Goal: Information Seeking & Learning: Learn about a topic

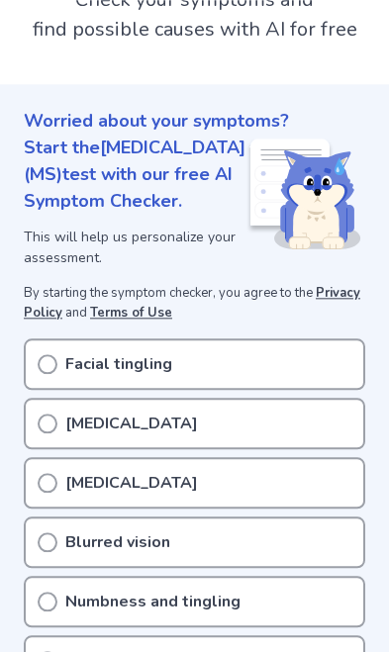
scroll to position [202, 0]
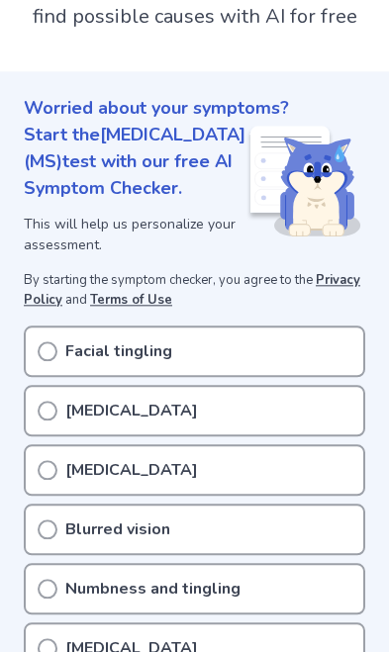
click at [296, 426] on div "[MEDICAL_DATA]" at bounding box center [194, 410] width 341 height 51
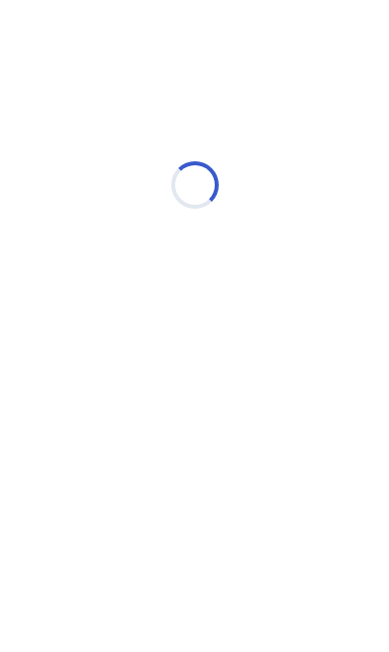
click at [195, 400] on html "Loading..." at bounding box center [194, 208] width 389 height 416
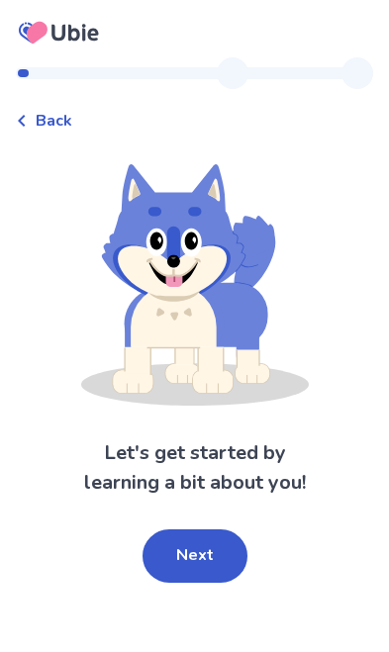
click at [196, 554] on button "Next" at bounding box center [194, 555] width 105 height 53
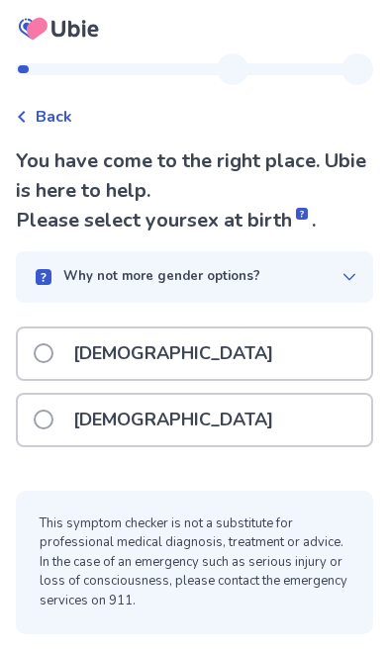
click at [196, 406] on div "[DEMOGRAPHIC_DATA]" at bounding box center [194, 420] width 353 height 50
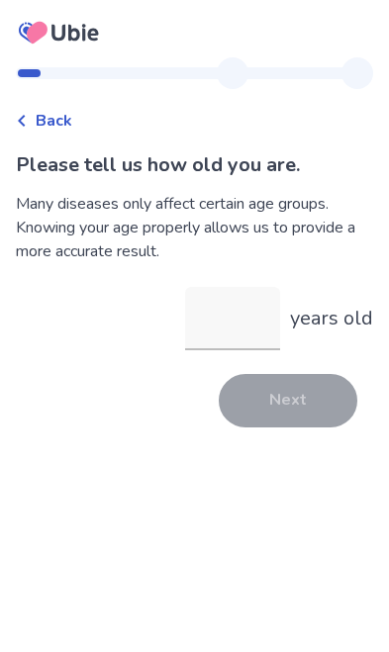
click at [220, 333] on input "years old" at bounding box center [232, 318] width 95 height 63
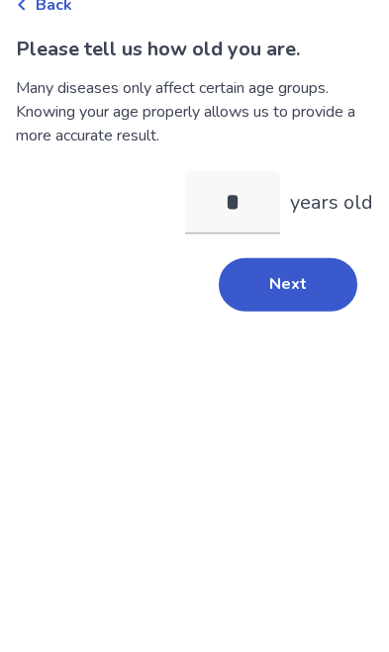
type input "**"
click at [295, 374] on button "Next" at bounding box center [288, 400] width 139 height 53
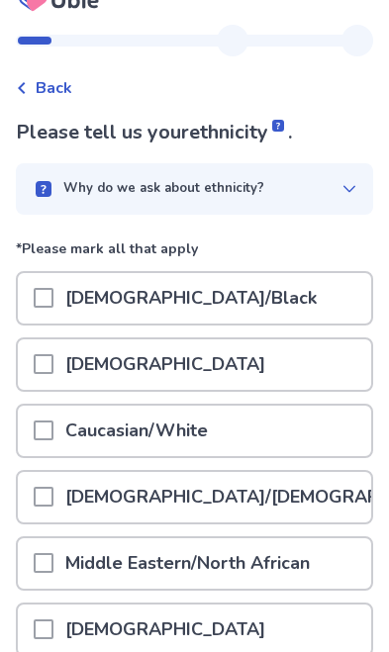
click at [231, 456] on div "Caucasian/White" at bounding box center [194, 431] width 353 height 50
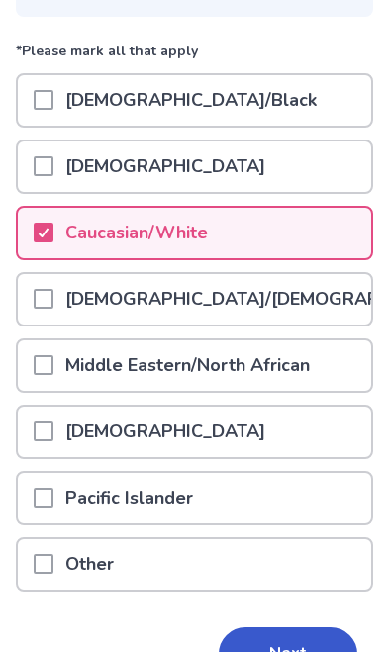
scroll to position [230, 0]
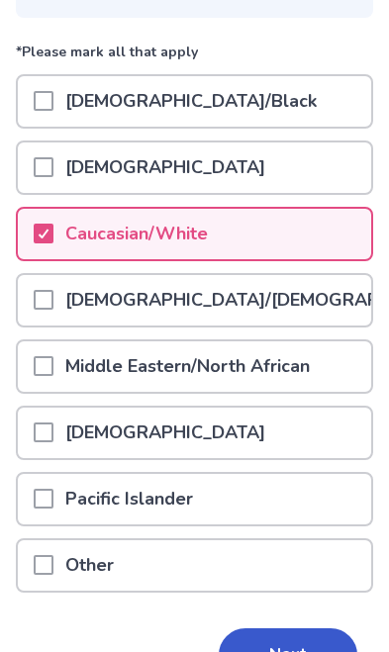
click at [268, 645] on button "Next" at bounding box center [288, 654] width 139 height 53
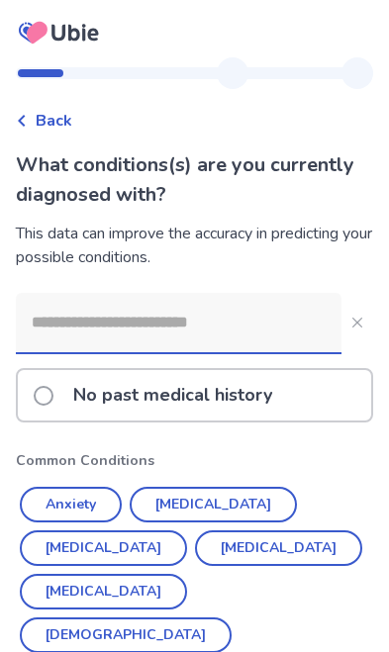
click at [105, 538] on button "[MEDICAL_DATA]" at bounding box center [103, 548] width 167 height 36
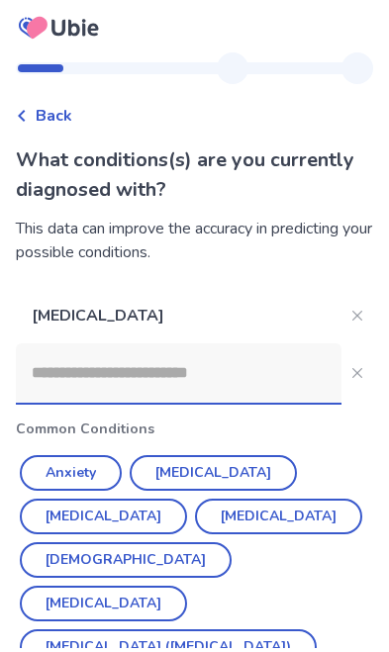
scroll to position [37, 0]
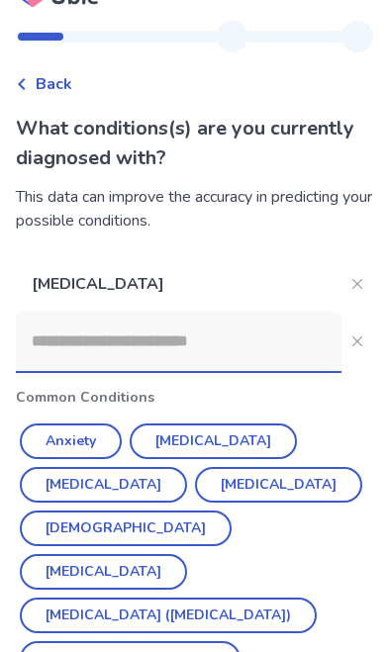
click at [192, 438] on button "Hypertension" at bounding box center [213, 441] width 167 height 36
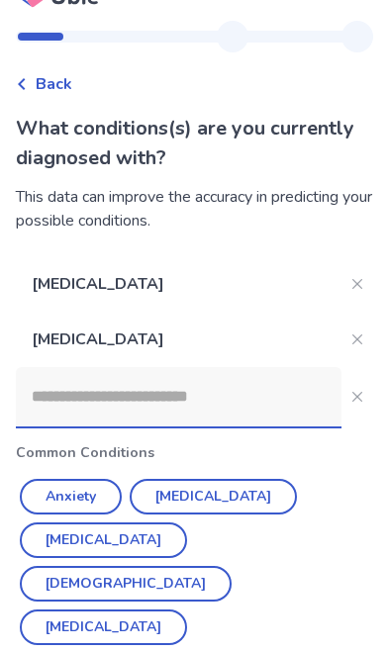
click at [69, 492] on button "Anxiety" at bounding box center [71, 497] width 102 height 36
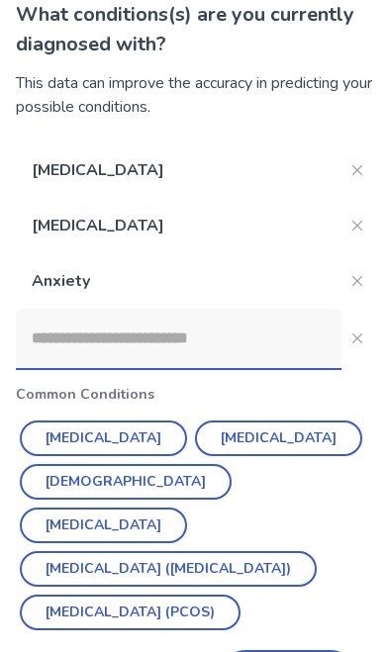
scroll to position [150, 0]
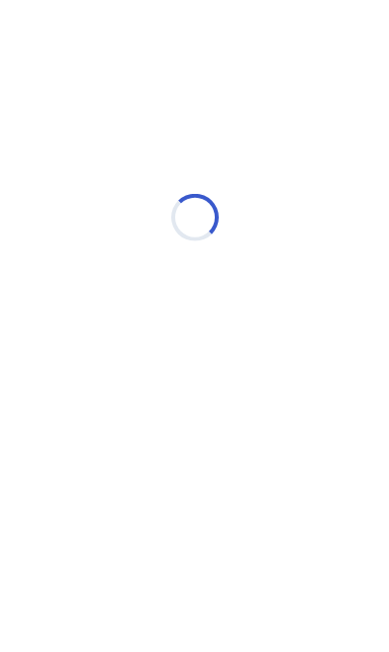
scroll to position [0, 0]
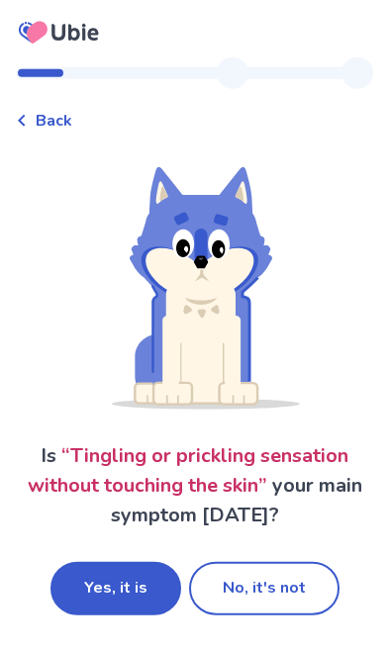
scroll to position [45, 0]
click at [247, 562] on button "No, it's not" at bounding box center [264, 588] width 150 height 53
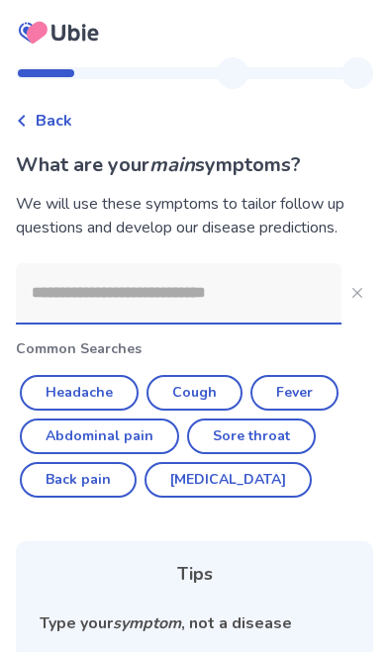
click at [189, 398] on button "Cough" at bounding box center [194, 393] width 96 height 36
type input "*****"
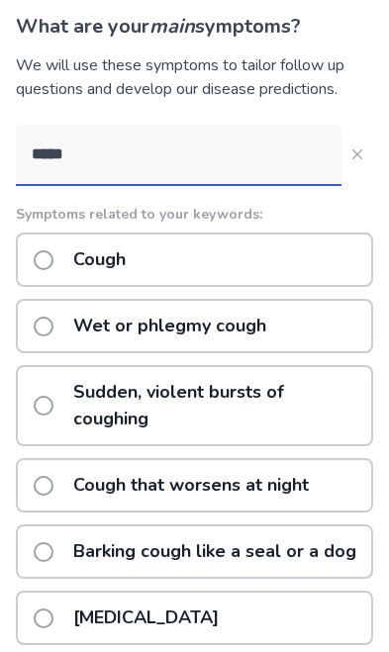
scroll to position [145, 0]
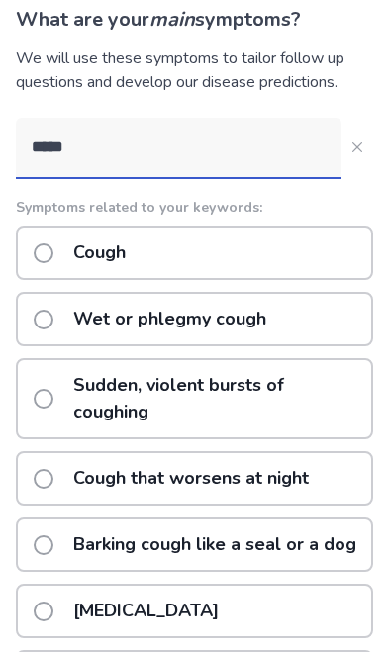
click at [286, 395] on p "Sudden, violent bursts of coughing" at bounding box center [216, 398] width 310 height 77
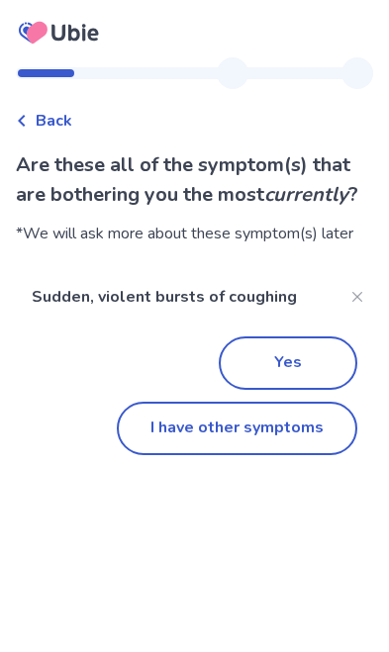
click at [292, 359] on button "Yes" at bounding box center [288, 362] width 139 height 53
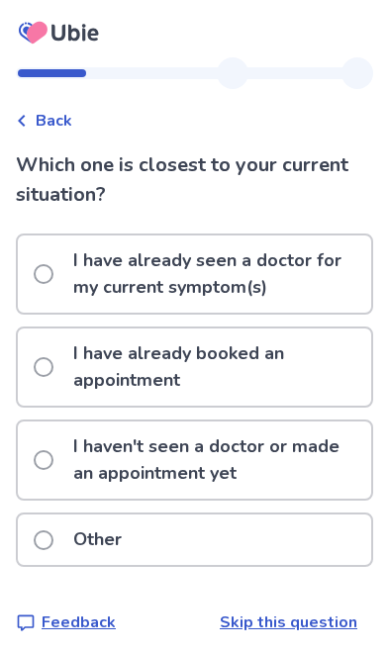
click at [282, 367] on p "I have already booked an appointment" at bounding box center [216, 367] width 310 height 77
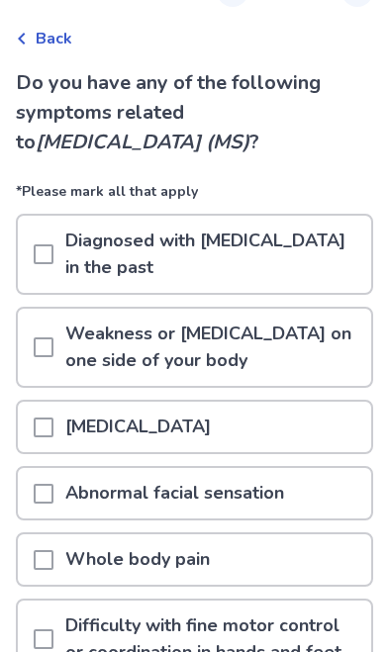
scroll to position [86, 0]
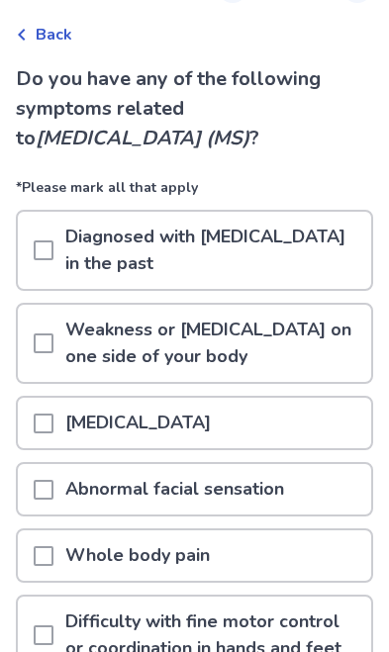
click at [337, 335] on p "Weakness or [MEDICAL_DATA] on one side of your body" at bounding box center [212, 343] width 318 height 77
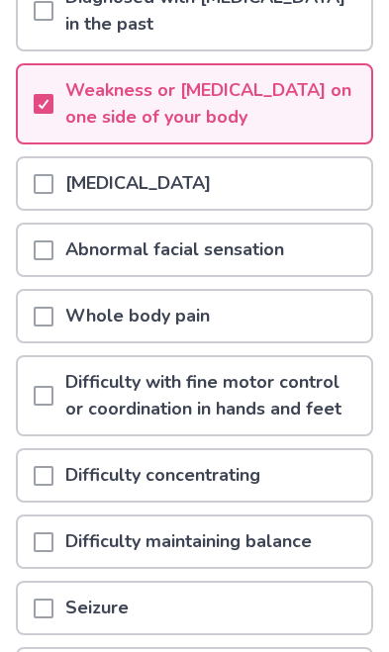
click at [294, 393] on p "Difficulty with fine motor control or coordination in hands and feet" at bounding box center [212, 395] width 318 height 77
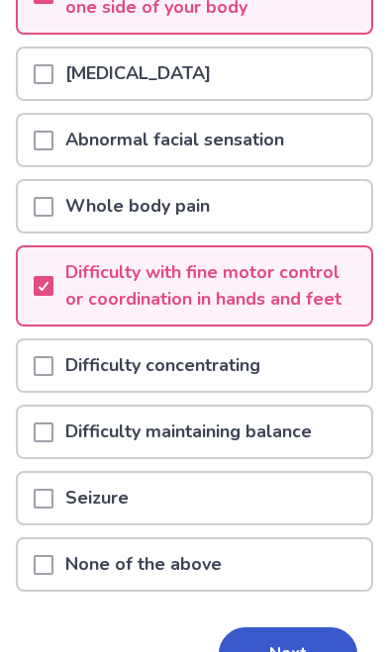
click at [274, 429] on p "Difficulty maintaining balance" at bounding box center [188, 432] width 270 height 50
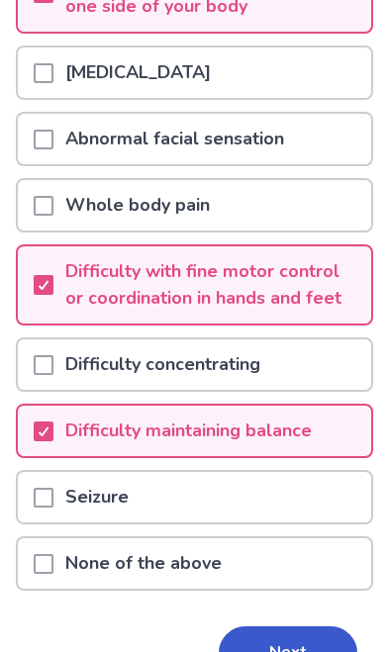
scroll to position [435, 0]
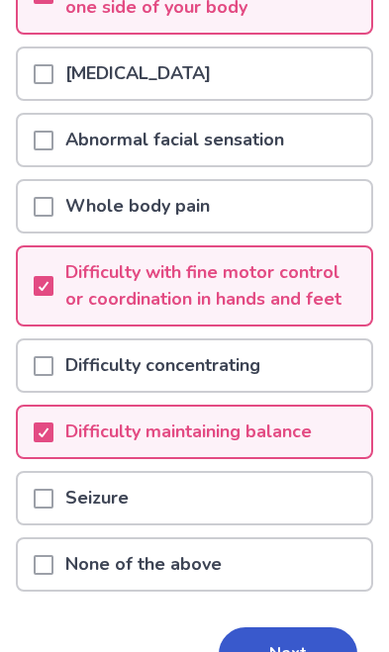
click at [304, 479] on div "Seizure" at bounding box center [194, 498] width 353 height 50
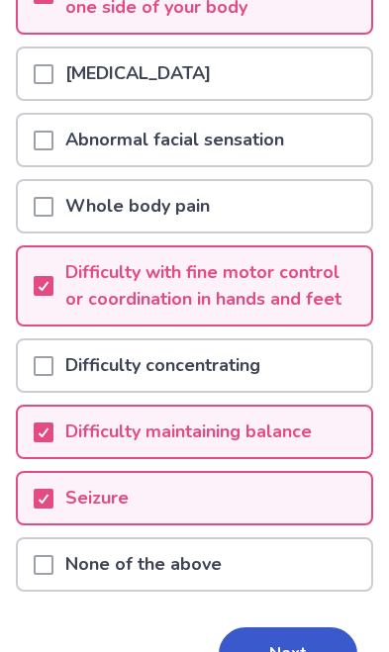
click at [279, 651] on button "Next" at bounding box center [288, 653] width 139 height 53
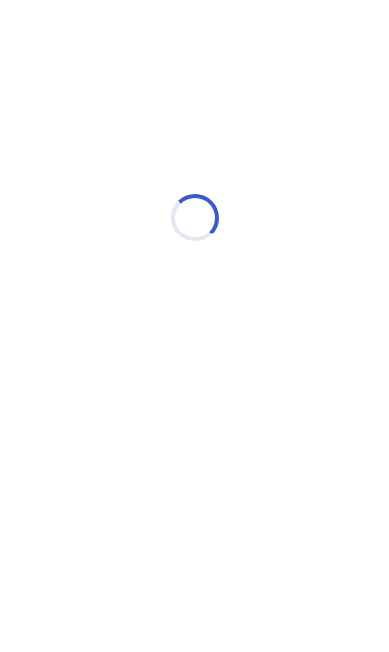
scroll to position [0, 0]
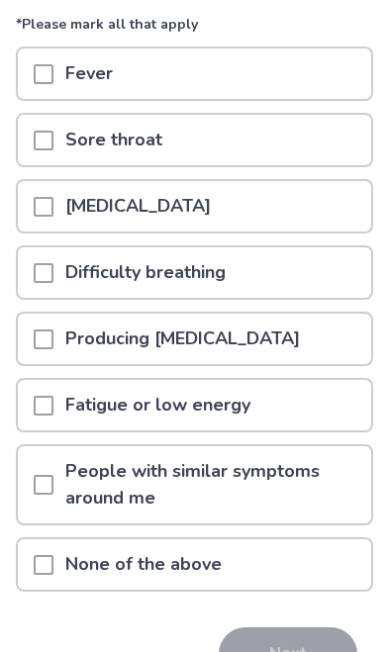
click at [259, 570] on div "None of the above" at bounding box center [194, 564] width 353 height 50
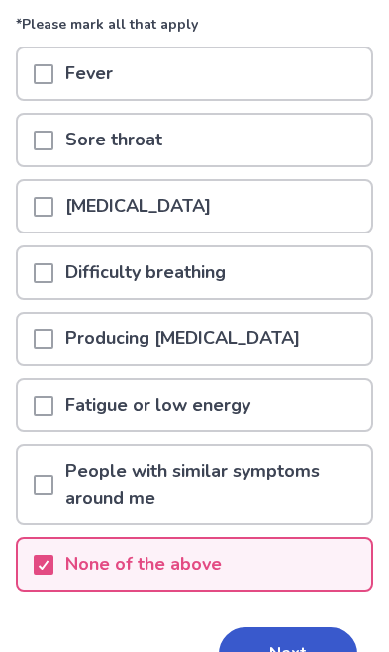
scroll to position [220, 0]
click at [273, 651] on button "Next" at bounding box center [288, 653] width 139 height 53
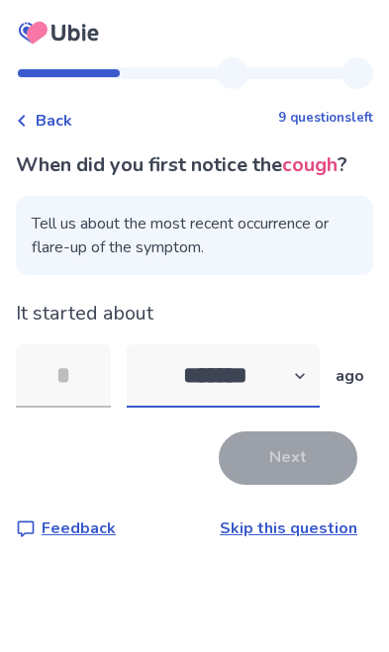
click at [279, 385] on select "******* ****** ******* ******** *******" at bounding box center [223, 375] width 193 height 63
select select "*"
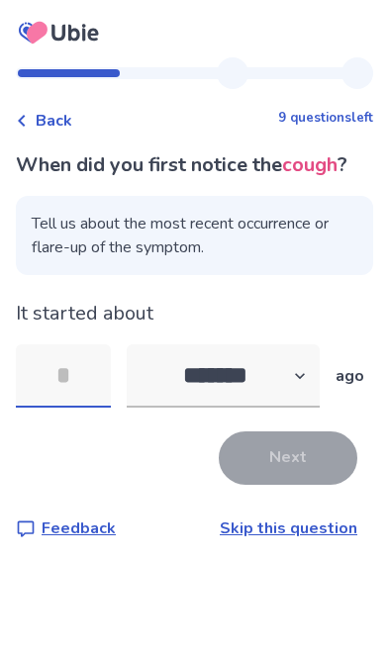
click at [62, 387] on input "tel" at bounding box center [63, 375] width 95 height 63
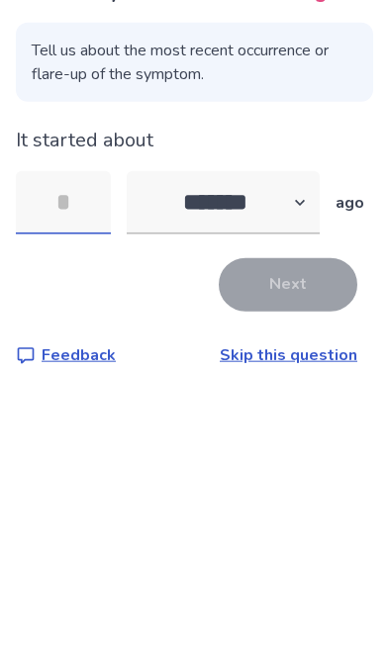
type input "*"
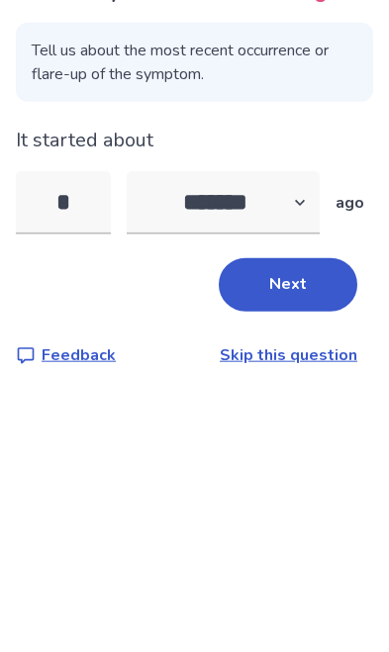
click at [291, 431] on button "Next" at bounding box center [288, 457] width 139 height 53
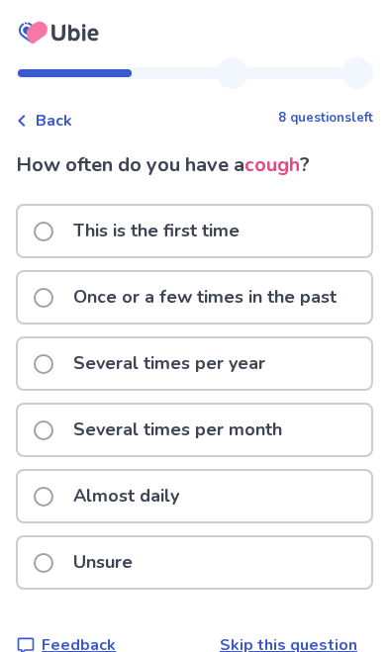
click at [235, 488] on div "Almost daily" at bounding box center [194, 496] width 353 height 50
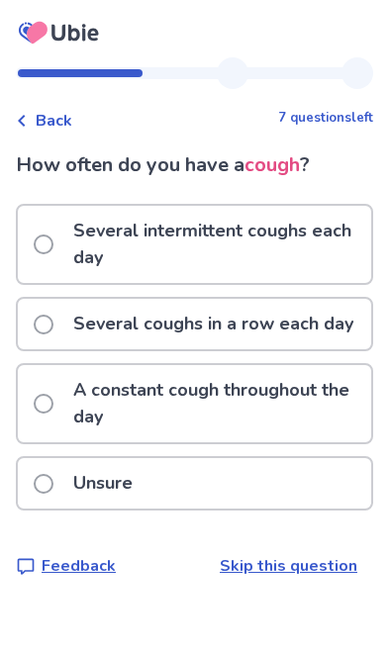
click at [331, 253] on p "Several intermittent coughs each day" at bounding box center [216, 244] width 310 height 77
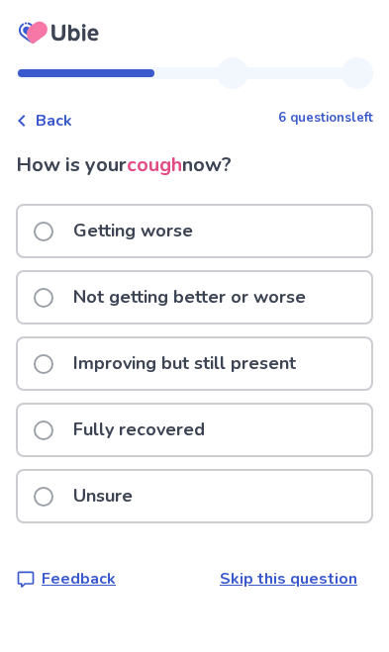
click at [279, 351] on p "Improving but still present" at bounding box center [184, 363] width 246 height 50
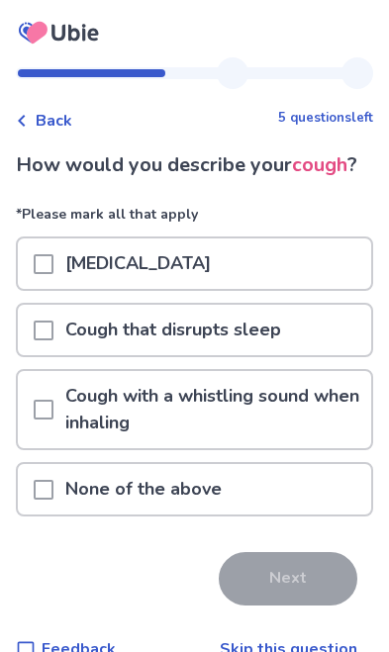
click at [316, 260] on div "Dry cough" at bounding box center [194, 263] width 353 height 50
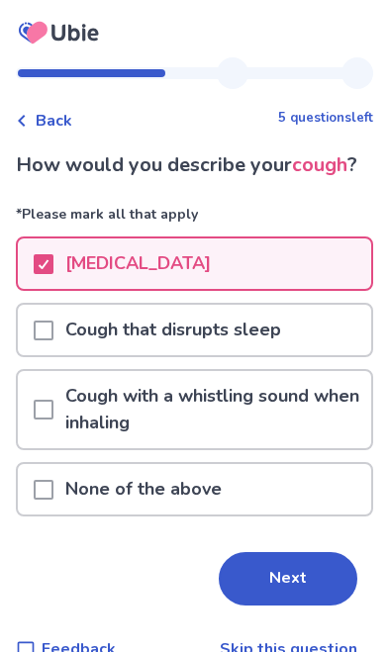
click at [271, 583] on button "Next" at bounding box center [288, 578] width 139 height 53
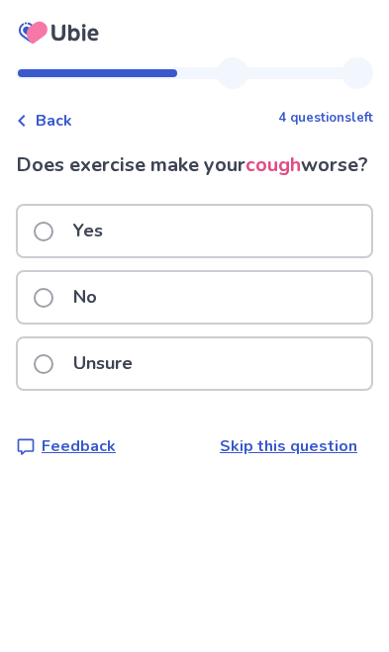
click at [258, 323] on div "No" at bounding box center [194, 297] width 353 height 50
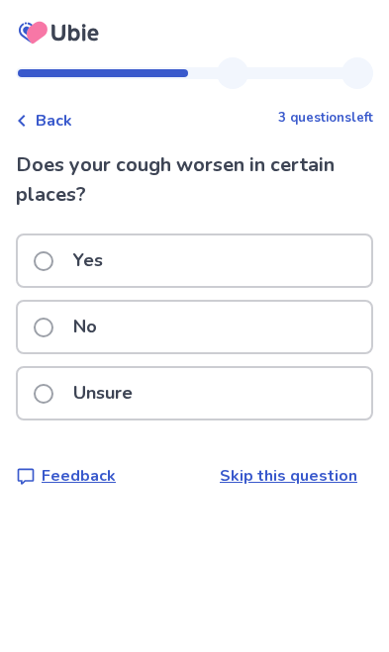
click at [219, 391] on div "Unsure" at bounding box center [194, 393] width 353 height 50
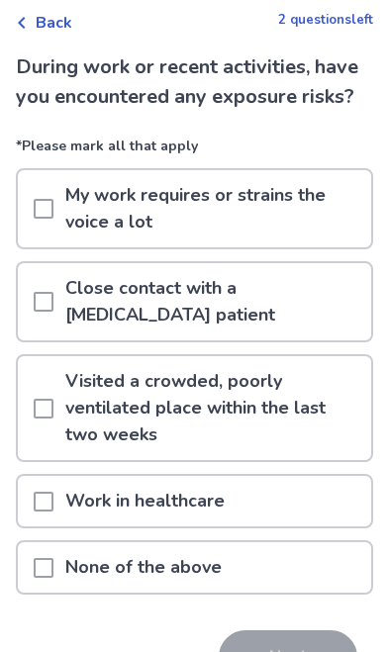
scroll to position [101, 0]
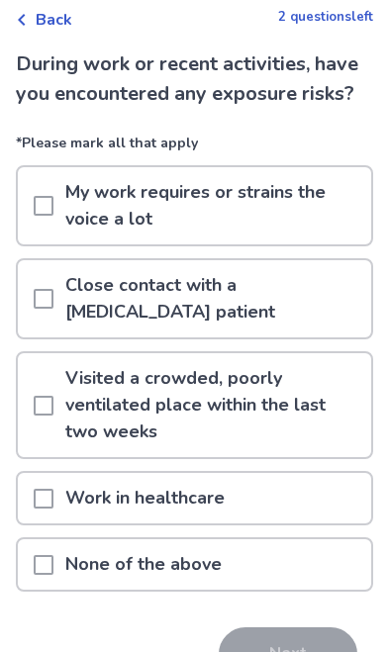
click at [243, 550] on div "None of the above" at bounding box center [194, 564] width 353 height 50
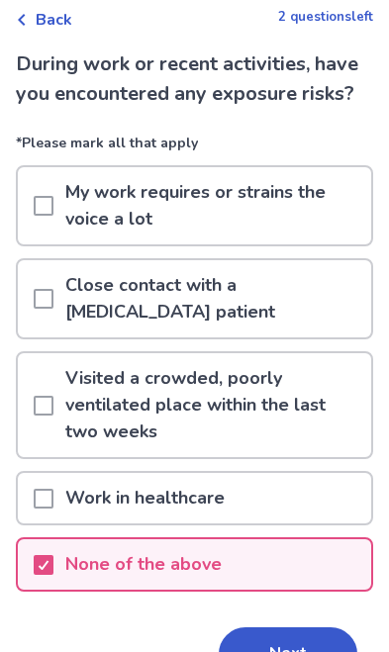
click at [274, 651] on button "Next" at bounding box center [288, 653] width 139 height 53
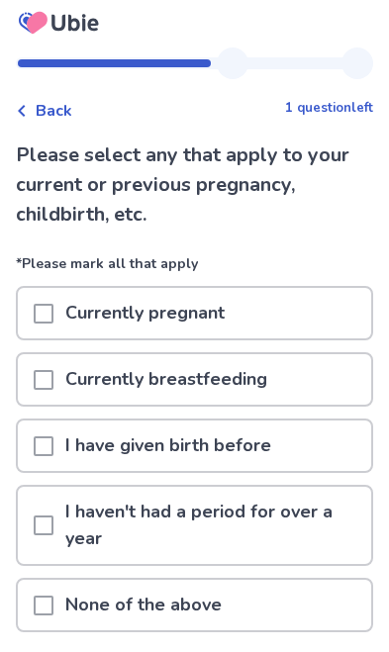
click at [275, 528] on p "I haven't had a period for over a year" at bounding box center [212, 525] width 318 height 77
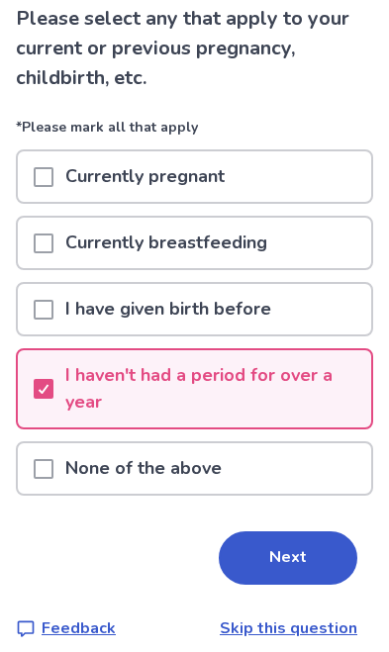
scroll to position [154, 0]
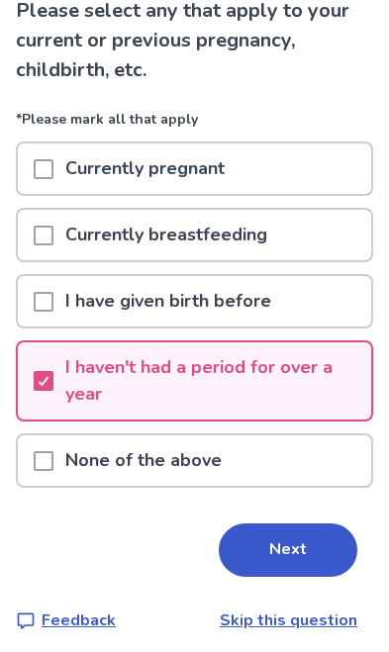
click at [271, 562] on button "Next" at bounding box center [288, 549] width 139 height 53
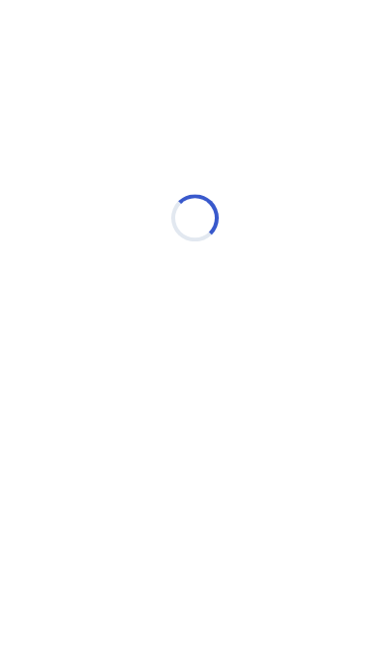
scroll to position [0, 0]
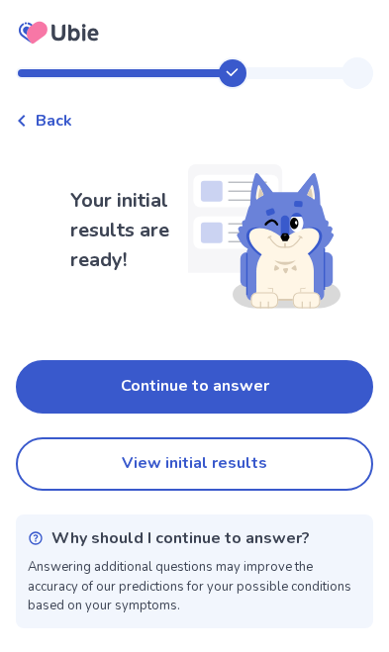
click at [265, 379] on button "Continue to answer" at bounding box center [194, 386] width 357 height 53
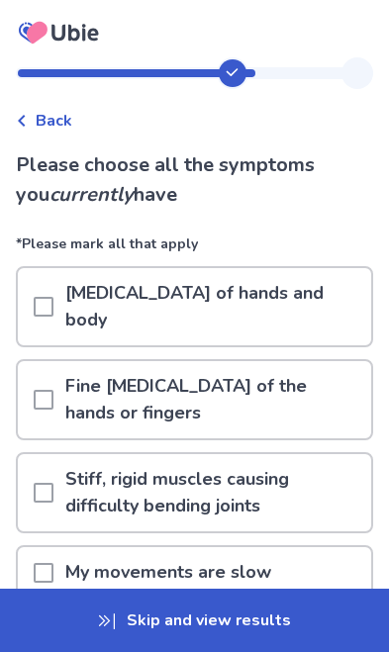
click at [276, 455] on p "Stiff, rigid muscles causing difficulty bending joints" at bounding box center [212, 492] width 318 height 77
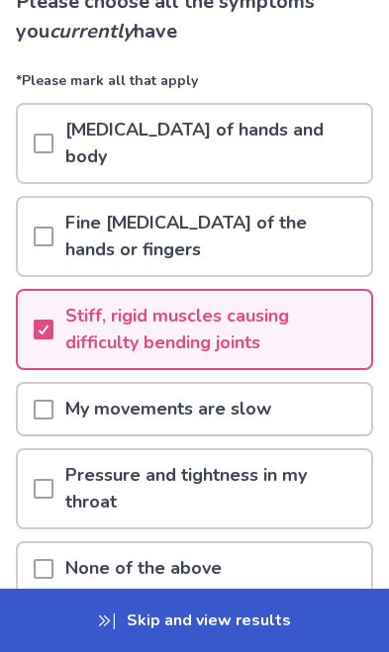
scroll to position [165, 0]
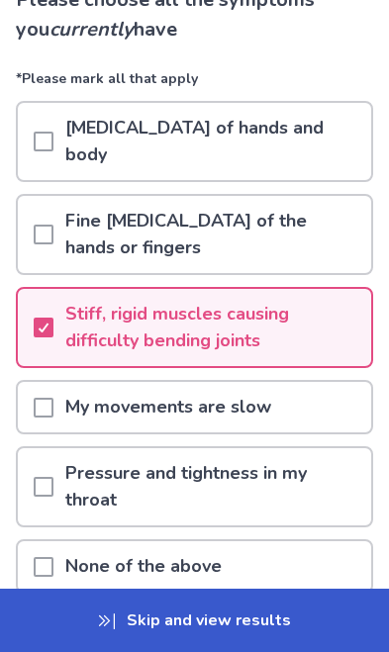
click at [270, 636] on button "Next" at bounding box center [288, 655] width 139 height 53
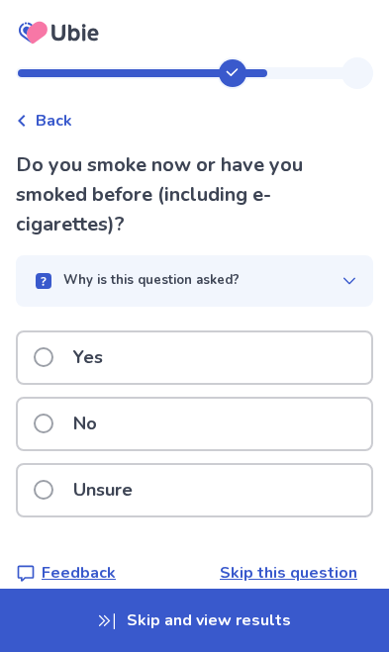
click at [329, 358] on div "Yes" at bounding box center [194, 357] width 353 height 50
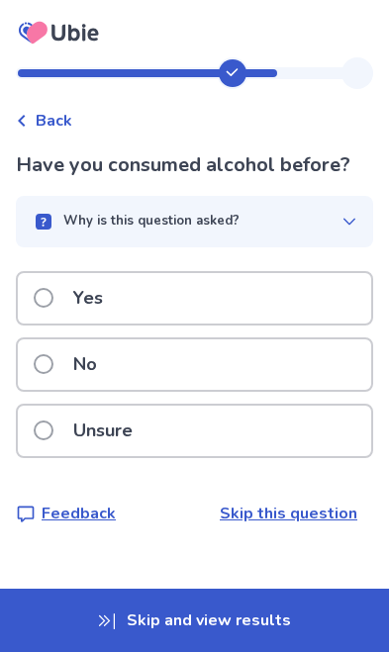
click at [281, 297] on div "Yes" at bounding box center [194, 298] width 353 height 50
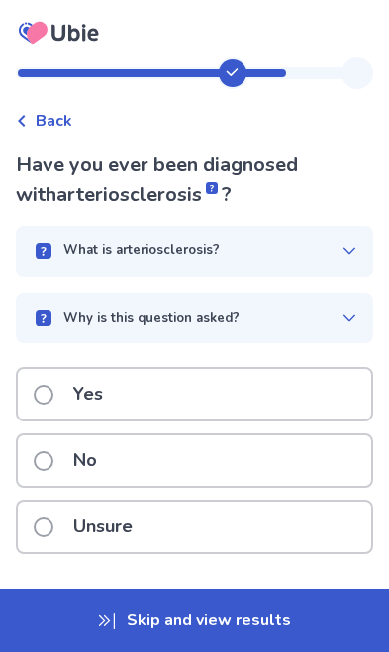
click at [236, 453] on div "No" at bounding box center [194, 460] width 353 height 50
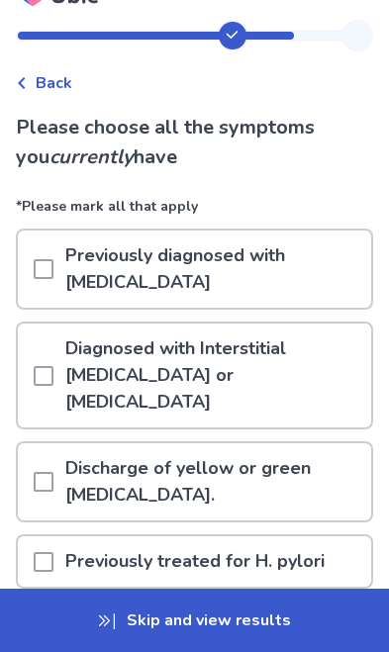
scroll to position [39, 0]
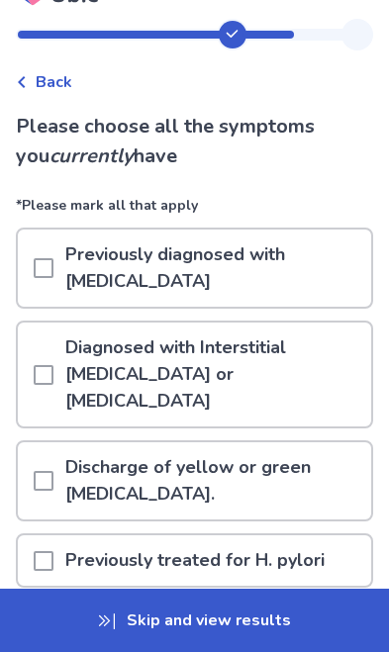
click at [300, 264] on p "Previously diagnosed with pulmonary hypertension" at bounding box center [212, 268] width 318 height 77
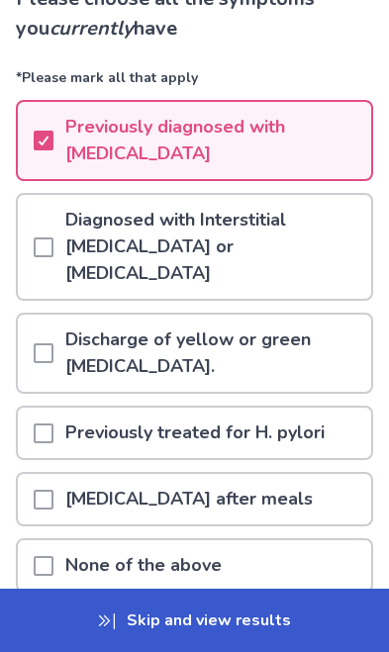
scroll to position [203, 0]
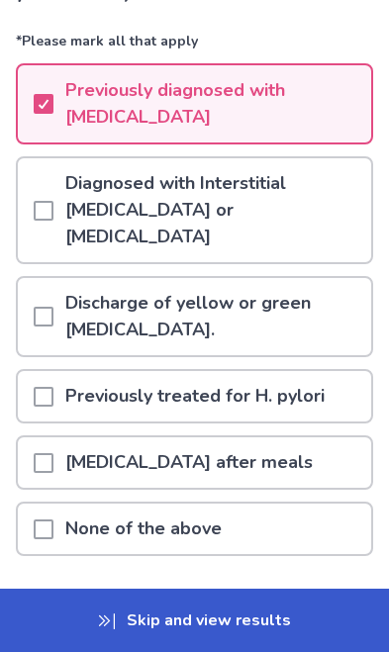
click at [271, 594] on button "Next" at bounding box center [288, 618] width 139 height 53
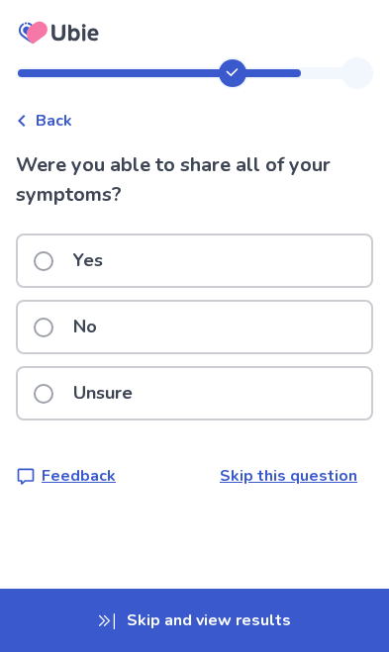
click at [294, 280] on div "Yes" at bounding box center [194, 260] width 353 height 50
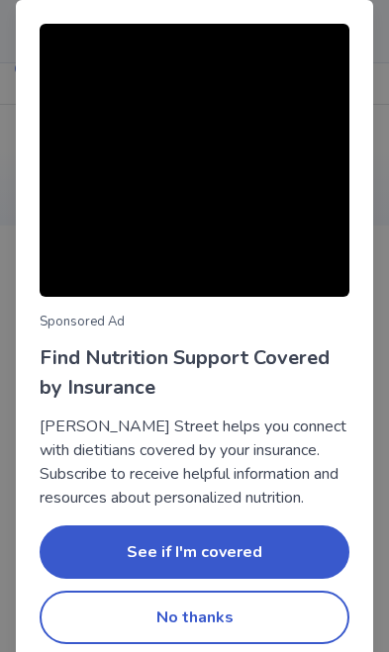
scroll to position [27, 0]
click at [268, 433] on p "Berry Street helps you connect with dietitians covered by your insurance. Subsc…" at bounding box center [195, 462] width 310 height 95
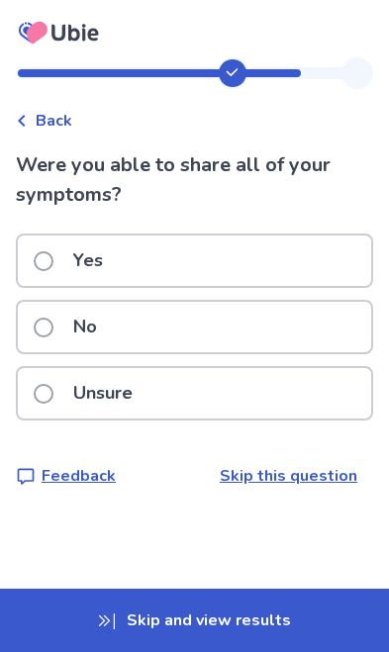
click at [293, 264] on div "Yes" at bounding box center [194, 260] width 353 height 50
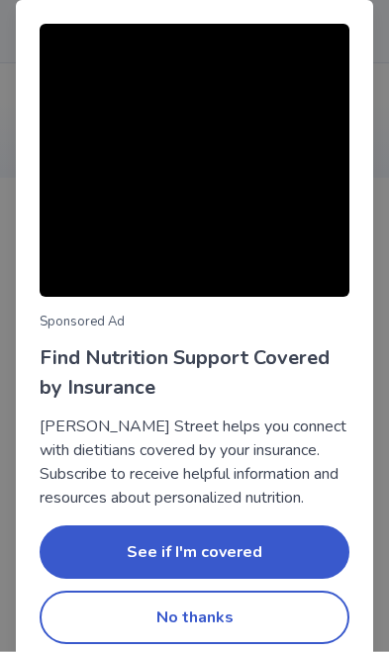
scroll to position [73, 0]
click at [225, 644] on button "No thanks" at bounding box center [195, 617] width 310 height 53
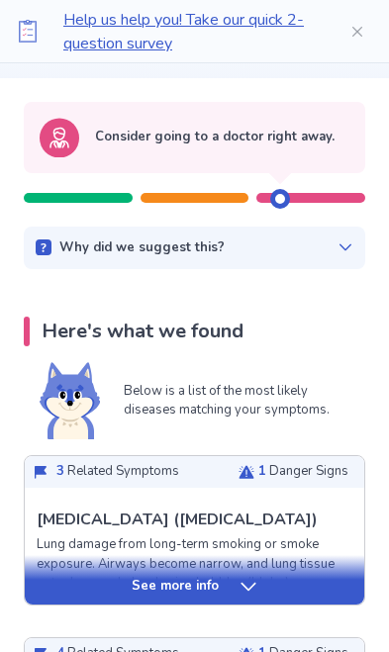
scroll to position [174, 0]
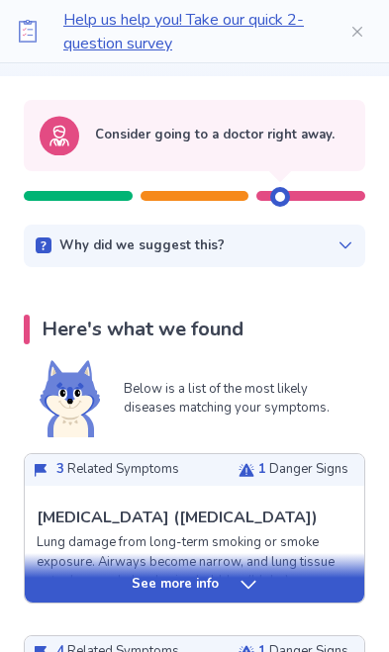
click at [251, 588] on icon at bounding box center [248, 585] width 20 height 20
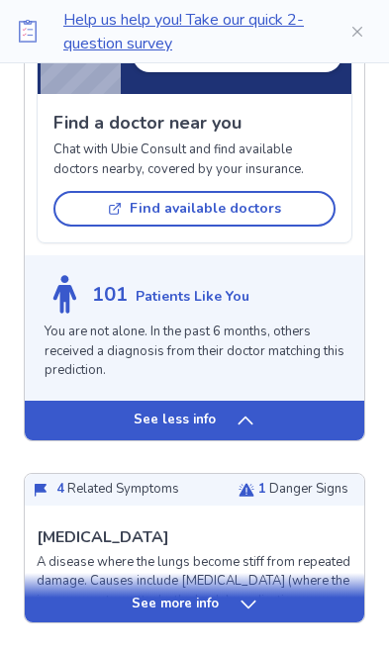
scroll to position [2047, 0]
